Goal: Information Seeking & Learning: Find specific fact

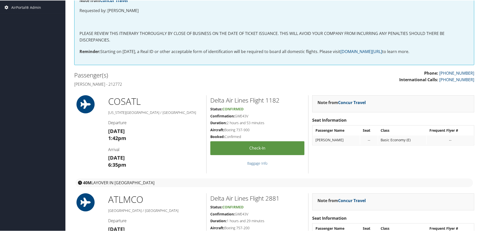
scroll to position [176, 0]
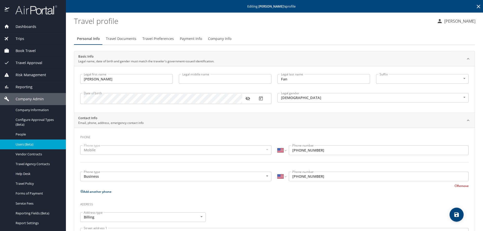
select select "US"
click at [40, 27] on div "Dashboards" at bounding box center [33, 27] width 58 height 6
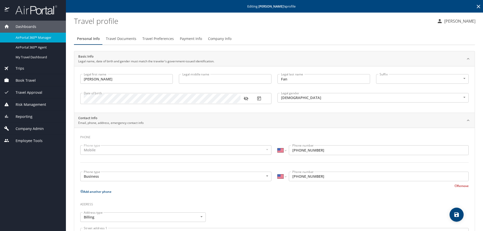
click at [38, 36] on span "AirPortal 360™ Manager" at bounding box center [38, 37] width 44 height 5
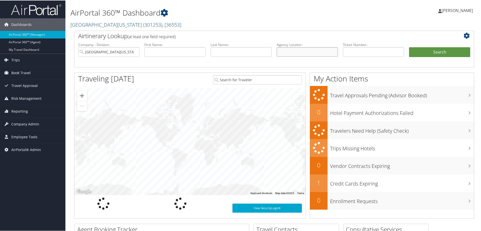
click at [305, 54] on input "text" at bounding box center [307, 51] width 61 height 9
click at [134, 52] on input "University of Alabama" at bounding box center [108, 51] width 61 height 9
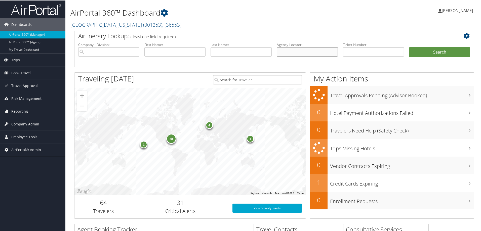
click at [289, 49] on input "text" at bounding box center [307, 51] width 61 height 9
type input "CM06VF"
click at [409, 47] on button "Search" at bounding box center [439, 52] width 61 height 10
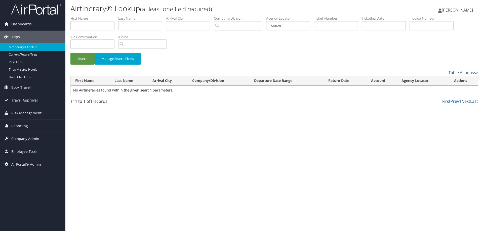
click at [222, 28] on input "search" at bounding box center [238, 25] width 49 height 9
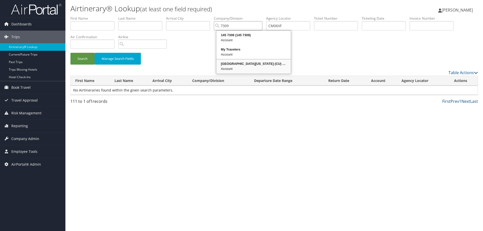
click at [233, 67] on div "Account" at bounding box center [253, 68] width 73 height 5
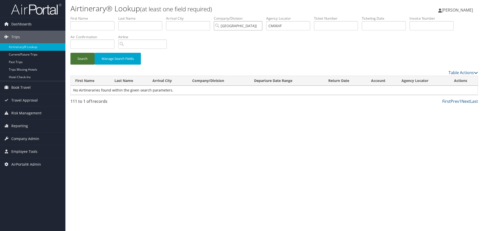
type input "[GEOGRAPHIC_DATA][US_STATE] (CU)"
click at [84, 60] on button "Search" at bounding box center [82, 59] width 24 height 12
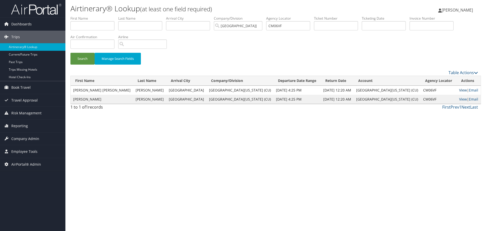
click at [459, 88] on link "View" at bounding box center [463, 90] width 8 height 5
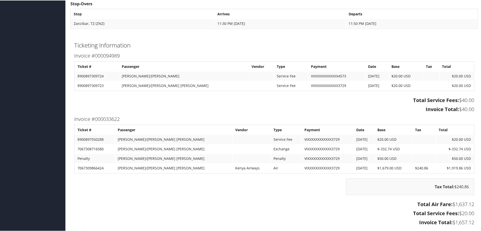
scroll to position [427, 0]
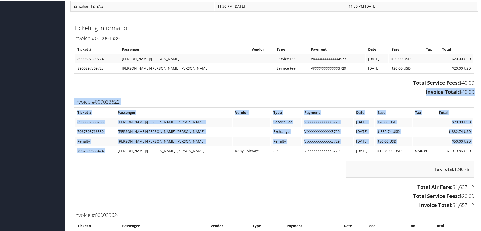
drag, startPoint x: 65, startPoint y: 88, endPoint x: 245, endPoint y: 196, distance: 210.0
click at [126, 154] on div "Airtinerary® [PERSON_NAME] [PERSON_NAME] My Settings Travel Agency Contacts Log…" at bounding box center [273, 85] width 417 height 1025
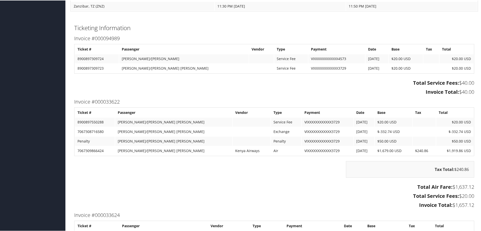
click at [247, 193] on h3 "Total Service Fees: $20.00" at bounding box center [274, 195] width 400 height 7
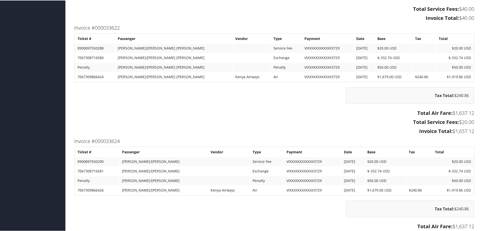
scroll to position [503, 0]
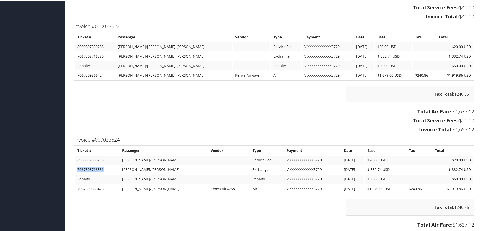
drag, startPoint x: 77, startPoint y: 168, endPoint x: 105, endPoint y: 169, distance: 27.7
click at [105, 169] on td "7067308716581" at bounding box center [97, 169] width 44 height 9
copy td "7067308716581"
drag, startPoint x: 107, startPoint y: 188, endPoint x: 77, endPoint y: 188, distance: 29.4
click at [77, 188] on td "7067309866426" at bounding box center [97, 188] width 44 height 9
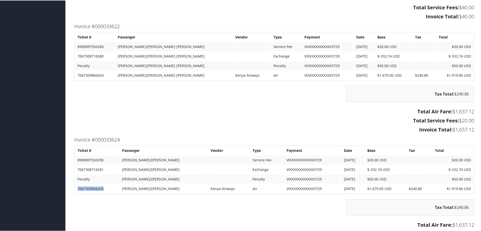
copy td "7067309866426"
